Goal: Task Accomplishment & Management: Complete application form

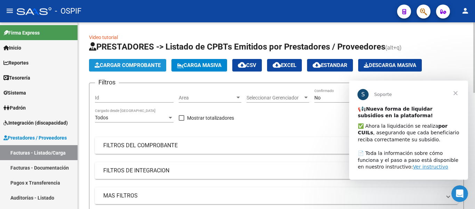
click at [147, 64] on span "Cargar Comprobante" at bounding box center [128, 65] width 66 height 6
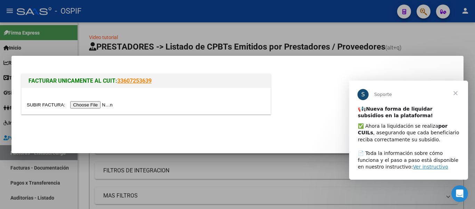
click at [104, 104] on input "file" at bounding box center [71, 104] width 88 height 7
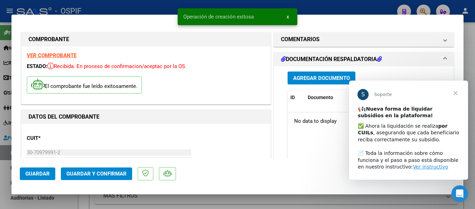
click at [32, 173] on span "Guardar" at bounding box center [37, 173] width 24 height 6
click at [310, 74] on span "Agregar Documento" at bounding box center [321, 77] width 57 height 6
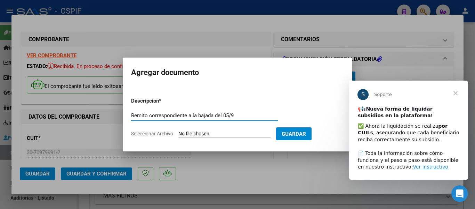
type input "Remito correspondiente a la bajada del 05/9"
click at [210, 131] on input "Seleccionar Archivo" at bounding box center [225, 134] width 92 height 7
type input "C:\fakepath\Fibro 05-09.jpeg"
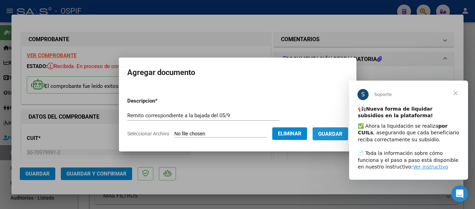
click at [338, 136] on span "Guardar" at bounding box center [330, 134] width 24 height 6
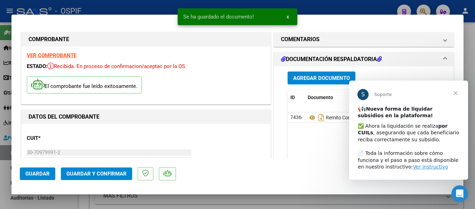
click at [456, 92] on span "Cerrar" at bounding box center [455, 92] width 25 height 25
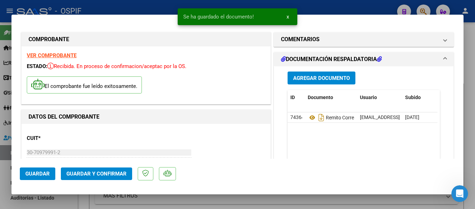
click at [29, 173] on span "Guardar" at bounding box center [37, 173] width 24 height 6
click at [467, 106] on div at bounding box center [237, 104] width 475 height 209
type input "$ 0,00"
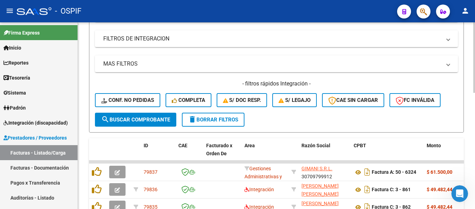
scroll to position [174, 0]
